Goal: Transaction & Acquisition: Subscribe to service/newsletter

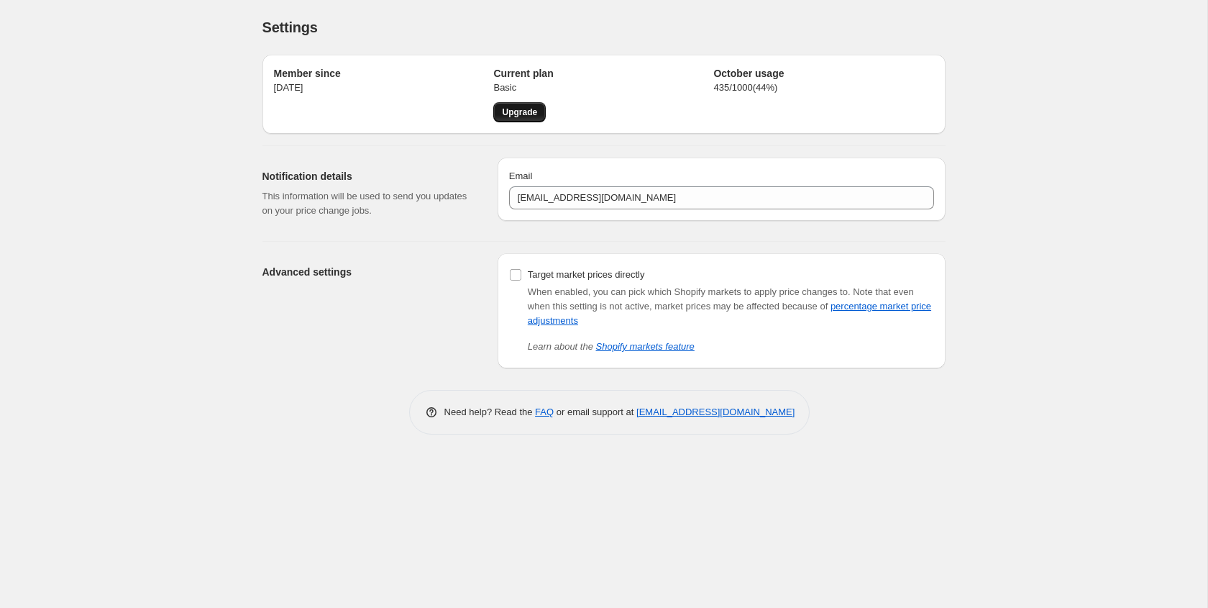
click at [509, 117] on span "Upgrade" at bounding box center [519, 112] width 35 height 12
click at [79, 288] on div "Settings. This page is ready Settings Member since 1 oct 2025 Current plan Basi…" at bounding box center [603, 304] width 1207 height 608
click at [96, 259] on div "Settings. This page is ready Settings Member since 1 oct 2025 Current plan Basi…" at bounding box center [603, 304] width 1207 height 608
click at [250, 417] on div "Settings. This page is ready Settings Member since 1 oct 2025 Current plan Basi…" at bounding box center [604, 228] width 718 height 456
click at [178, 387] on div "Settings. This page is ready Settings Member since 1 oct 2025 Current plan Basi…" at bounding box center [603, 304] width 1207 height 608
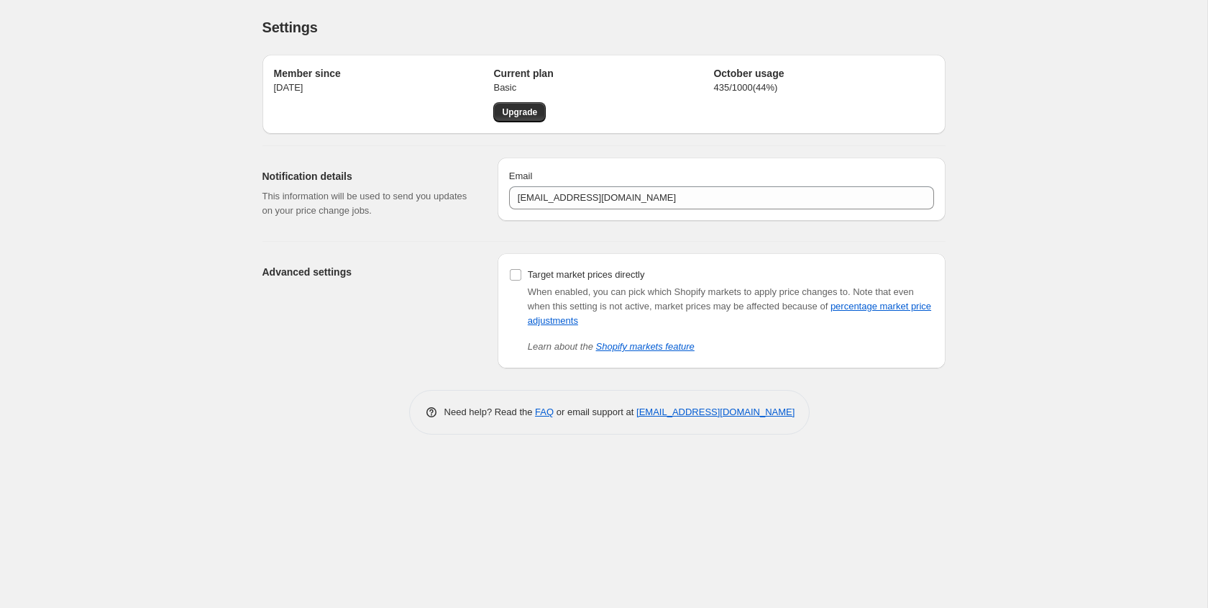
click at [121, 367] on div "Settings. This page is ready Settings Member since 1 oct 2025 Current plan Basi…" at bounding box center [603, 304] width 1207 height 608
click at [65, 343] on div "Settings. This page is ready Settings Member since 1 oct 2025 Current plan Basi…" at bounding box center [603, 304] width 1207 height 608
